Goal: Check status: Check status

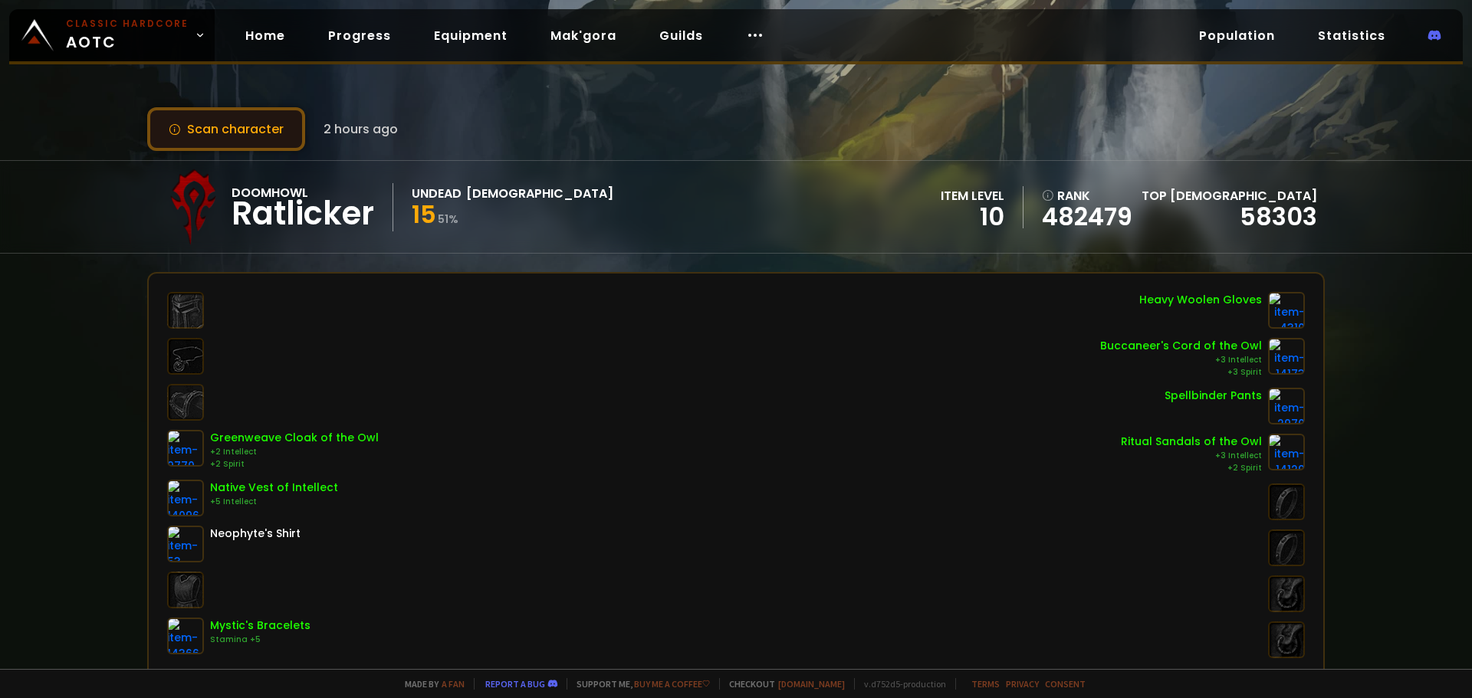
click at [280, 126] on button "Scan character" at bounding box center [226, 129] width 158 height 44
click at [281, 132] on button "Scan character" at bounding box center [226, 129] width 158 height 44
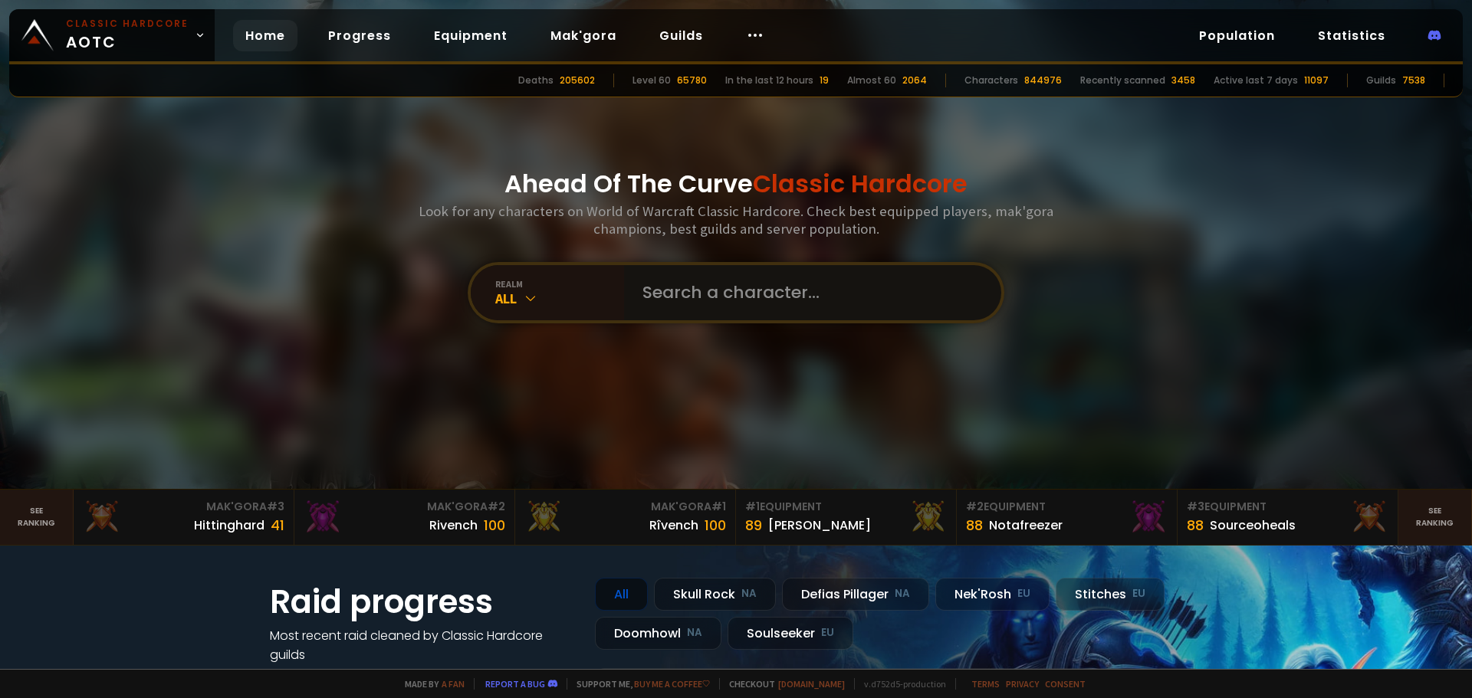
click at [706, 290] on input "text" at bounding box center [808, 292] width 350 height 55
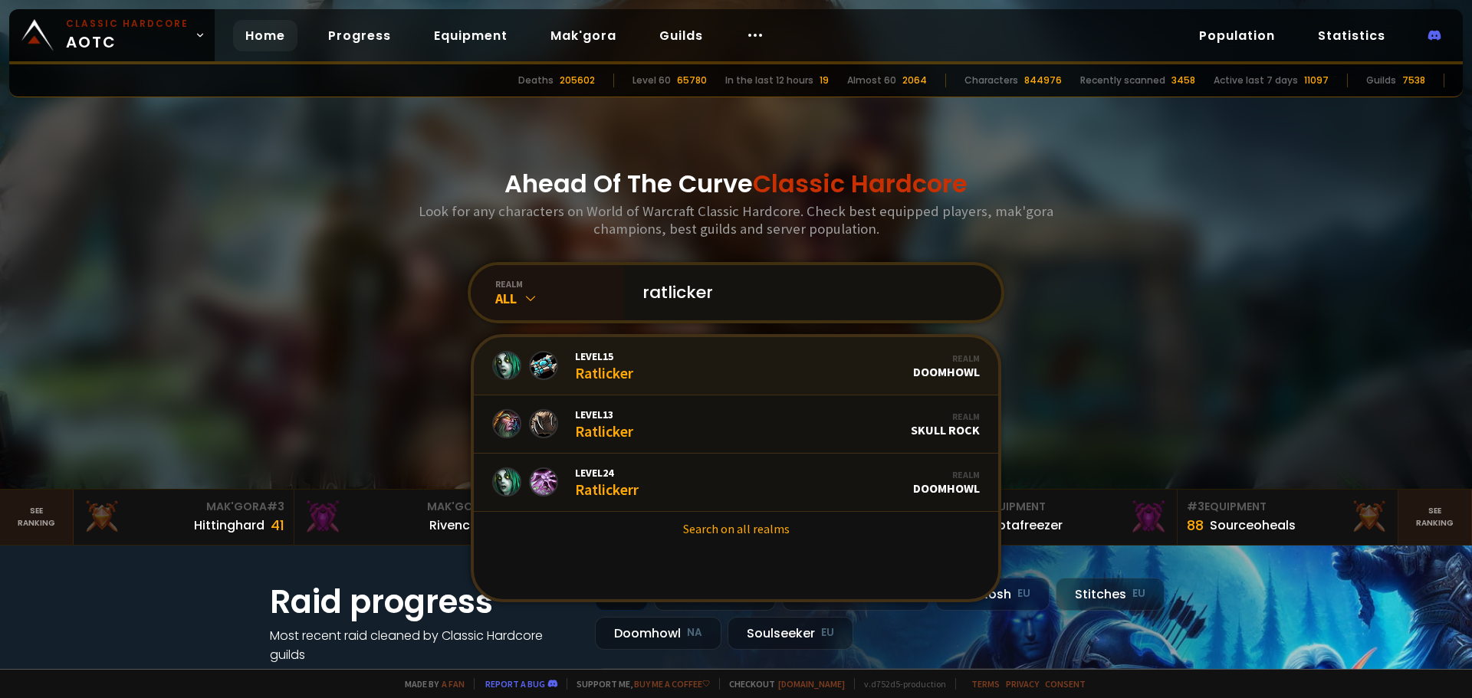
type input "ratlicker"
click at [667, 367] on link "Level 15 Ratlicker Realm Doomhowl" at bounding box center [736, 366] width 524 height 58
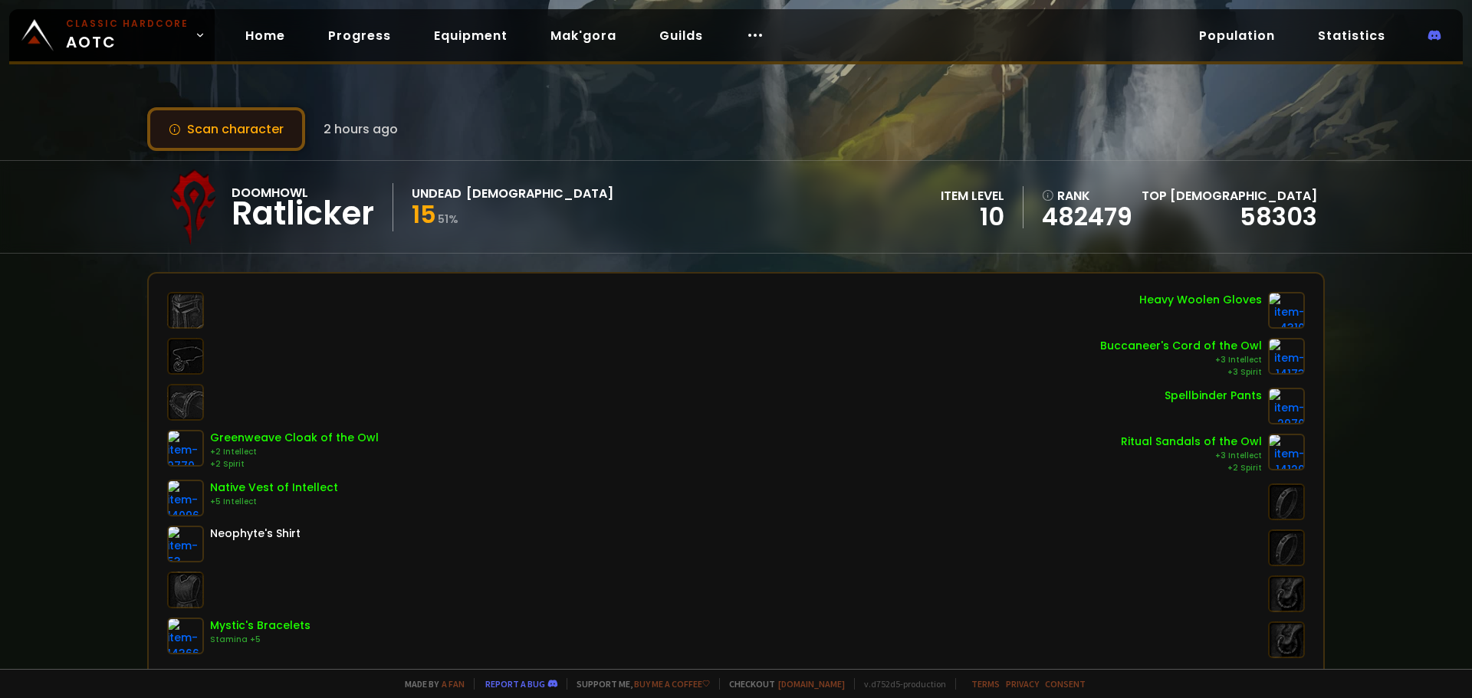
click at [195, 122] on button "Scan character" at bounding box center [226, 129] width 158 height 44
click at [195, 129] on button "Scan character" at bounding box center [226, 129] width 158 height 44
click at [280, 125] on button "Scan character" at bounding box center [226, 129] width 158 height 44
click at [256, 127] on button "Scan character" at bounding box center [226, 129] width 158 height 44
click at [230, 128] on button "Scan character" at bounding box center [226, 129] width 158 height 44
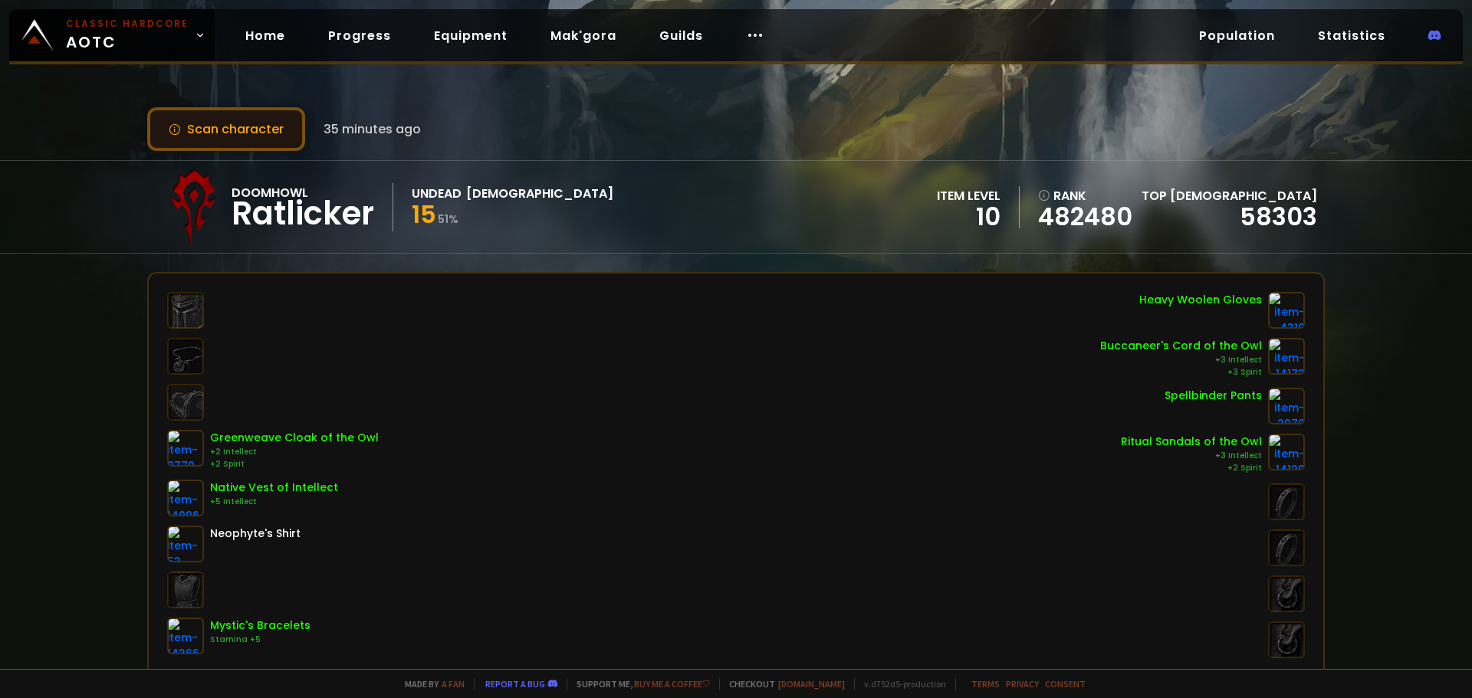
click at [203, 125] on button "Scan character" at bounding box center [226, 129] width 158 height 44
click at [228, 135] on button "Scan character" at bounding box center [226, 129] width 158 height 44
